Goal: Information Seeking & Learning: Learn about a topic

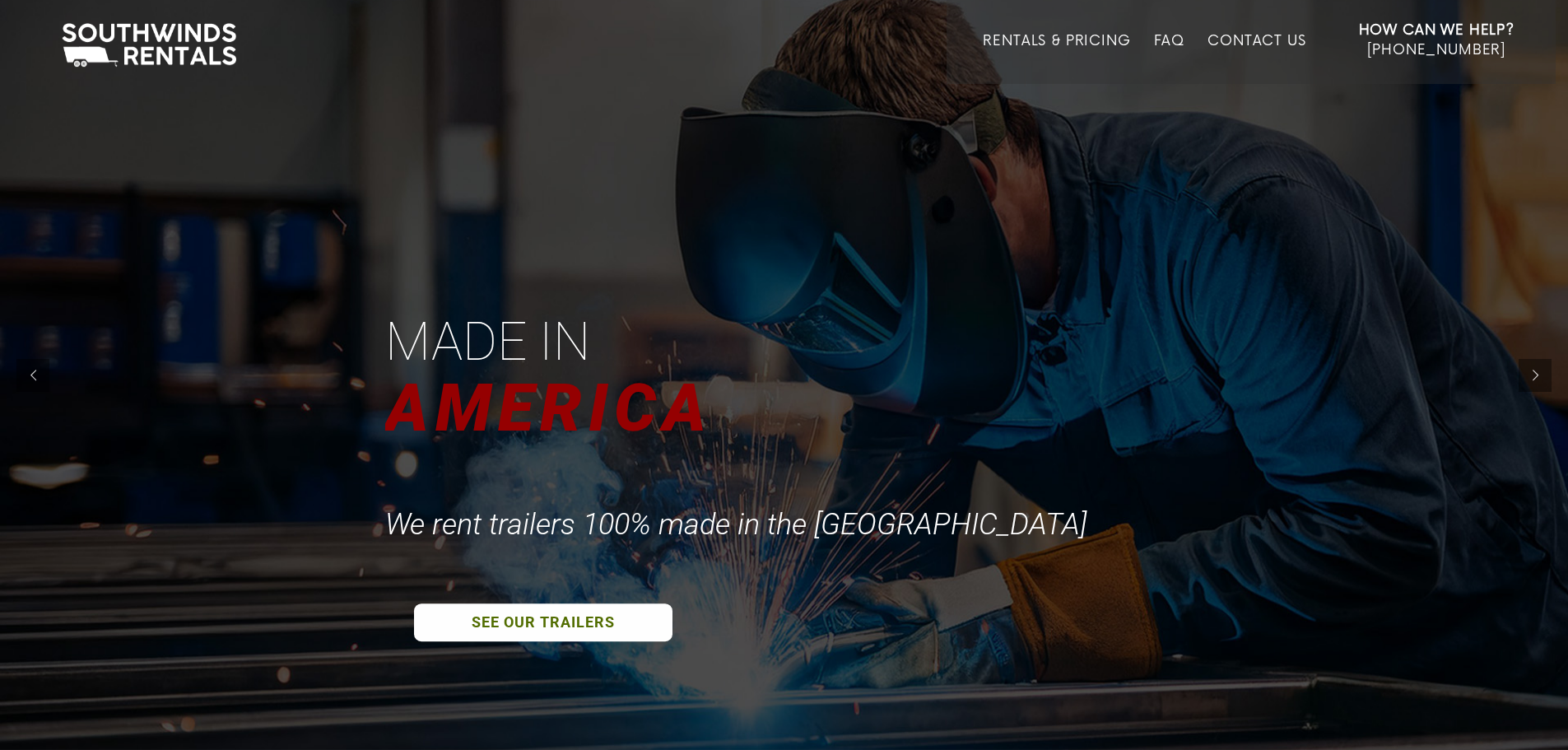
click at [1070, 31] on li "Rentals & Pricing" at bounding box center [1056, 41] width 171 height 84
click at [1057, 36] on link "Rentals & Pricing" at bounding box center [1056, 59] width 147 height 51
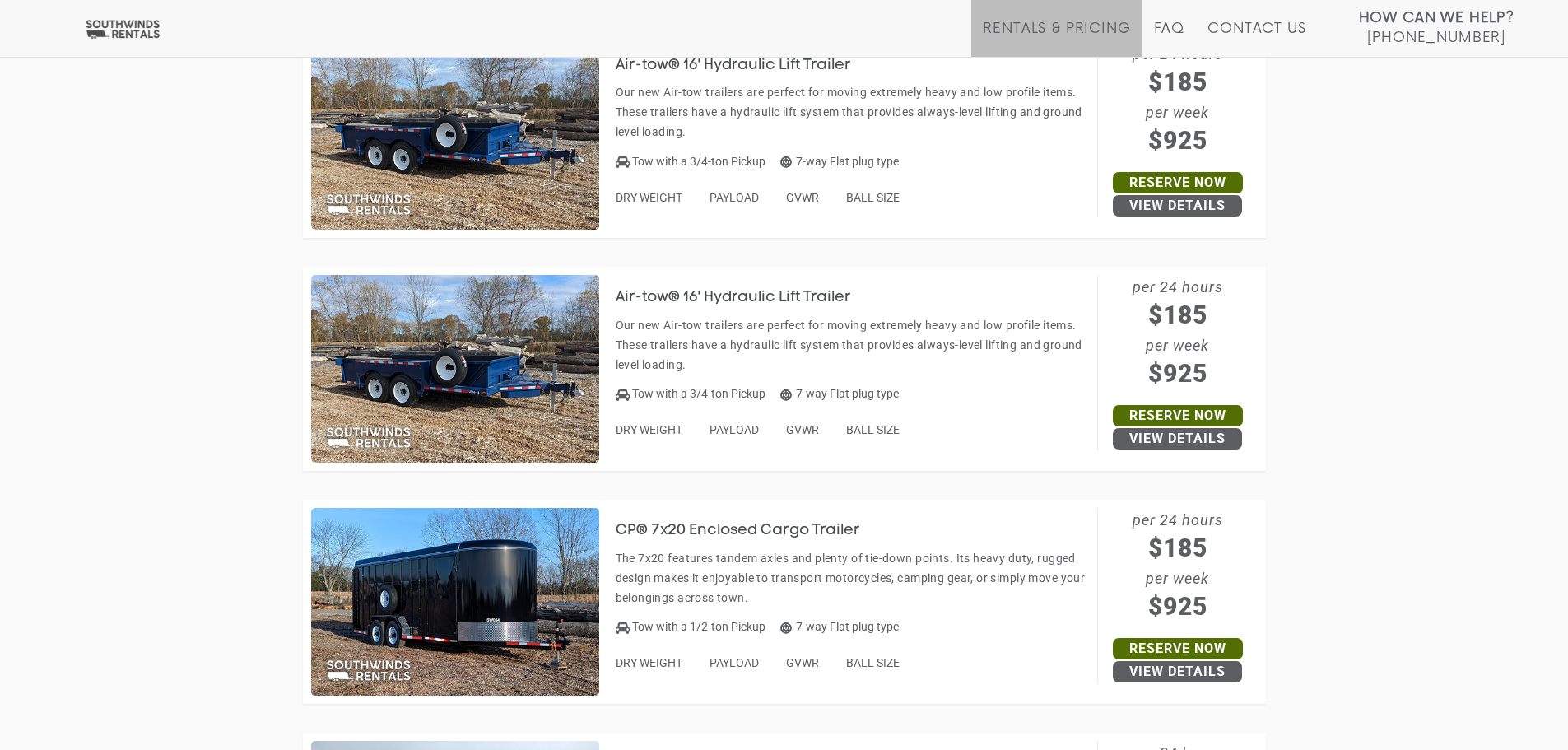
scroll to position [5433, 0]
